Goal: Task Accomplishment & Management: Manage account settings

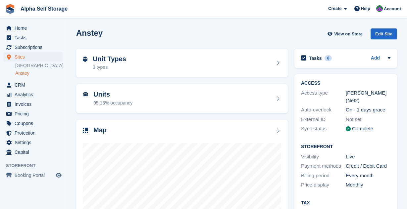
scroll to position [59, 0]
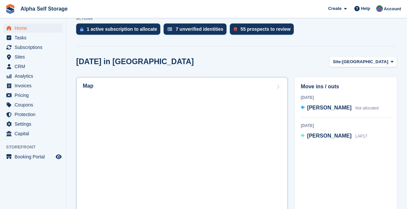
scroll to position [151, 0]
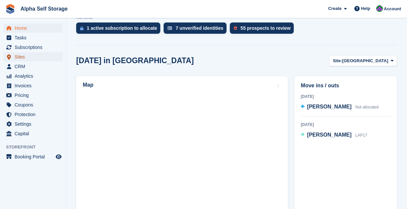
click at [44, 56] on span "Sites" at bounding box center [35, 56] width 40 height 9
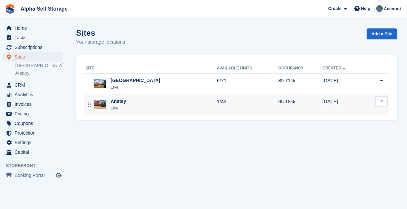
click at [138, 101] on div "Anstey Live" at bounding box center [151, 105] width 132 height 14
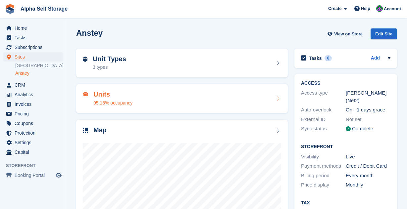
click at [254, 88] on div "Units 95.18% occupancy" at bounding box center [182, 98] width 212 height 29
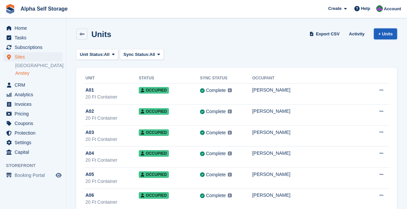
click at [388, 37] on link "+ Units" at bounding box center [385, 33] width 23 height 11
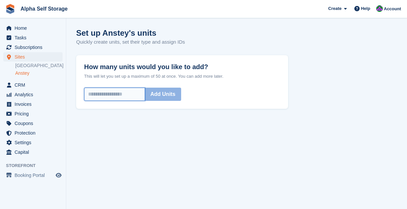
click at [129, 100] on input "How many units would you like to add?" at bounding box center [114, 94] width 61 height 13
type input "*"
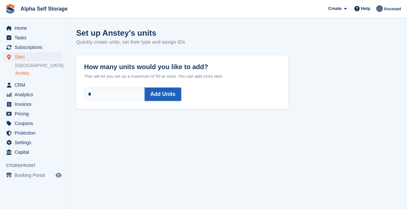
click at [160, 96] on button "Add Units" at bounding box center [163, 94] width 36 height 13
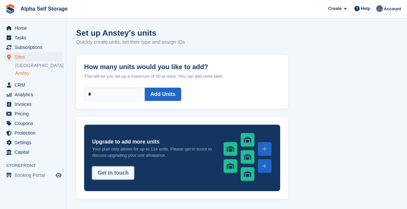
click at [113, 171] on button "Get in touch" at bounding box center [113, 173] width 42 height 13
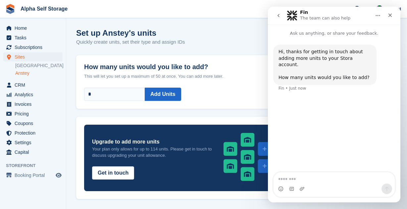
click at [333, 181] on textarea "Message…" at bounding box center [334, 178] width 121 height 11
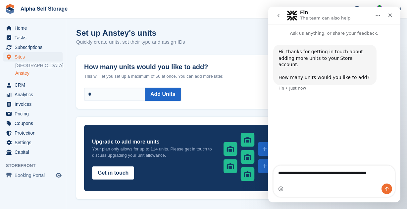
type textarea "**********"
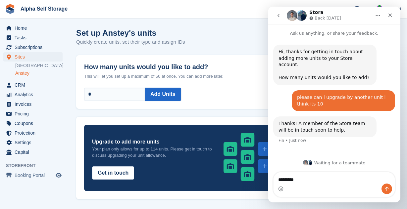
type textarea "*********"
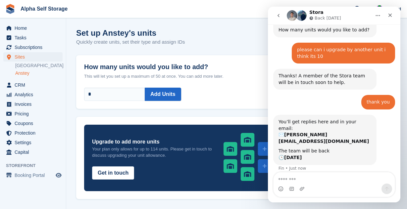
scroll to position [53, 0]
